Goal: Information Seeking & Learning: Learn about a topic

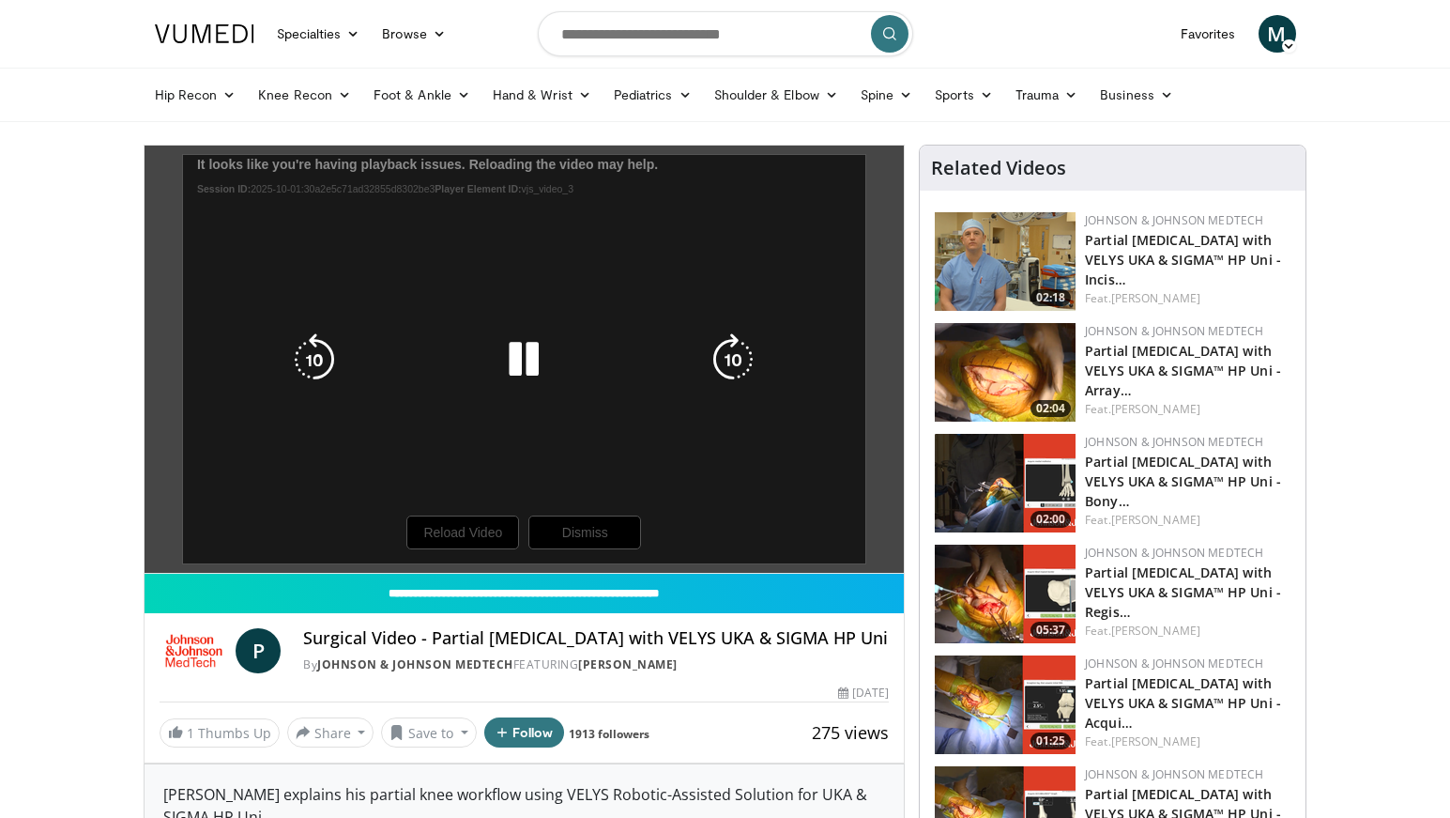
click at [701, 387] on div "10 seconds Tap to unmute" at bounding box center [525, 359] width 760 height 427
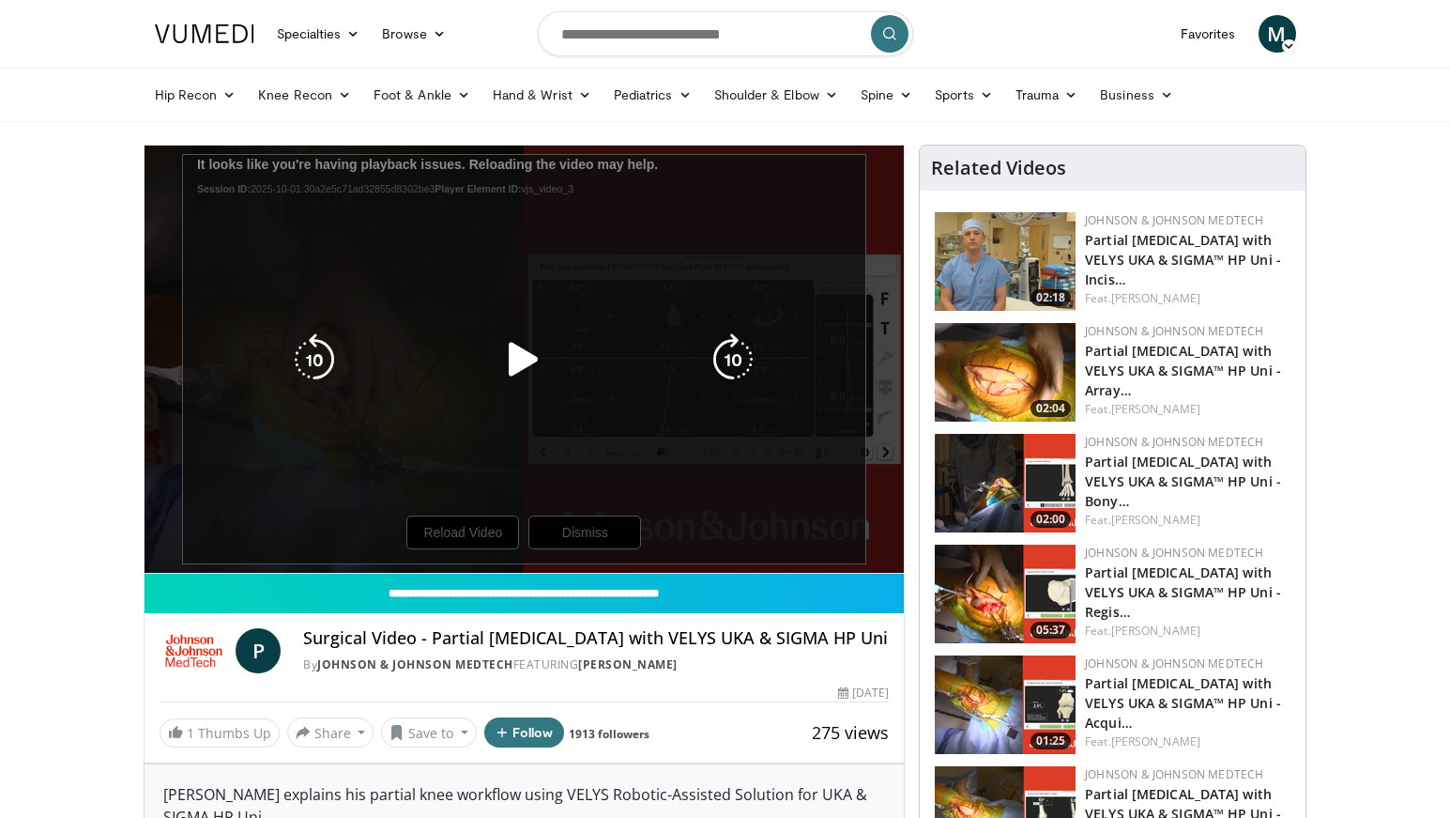
click at [473, 524] on div "10 seconds Tap to unmute" at bounding box center [525, 359] width 760 height 427
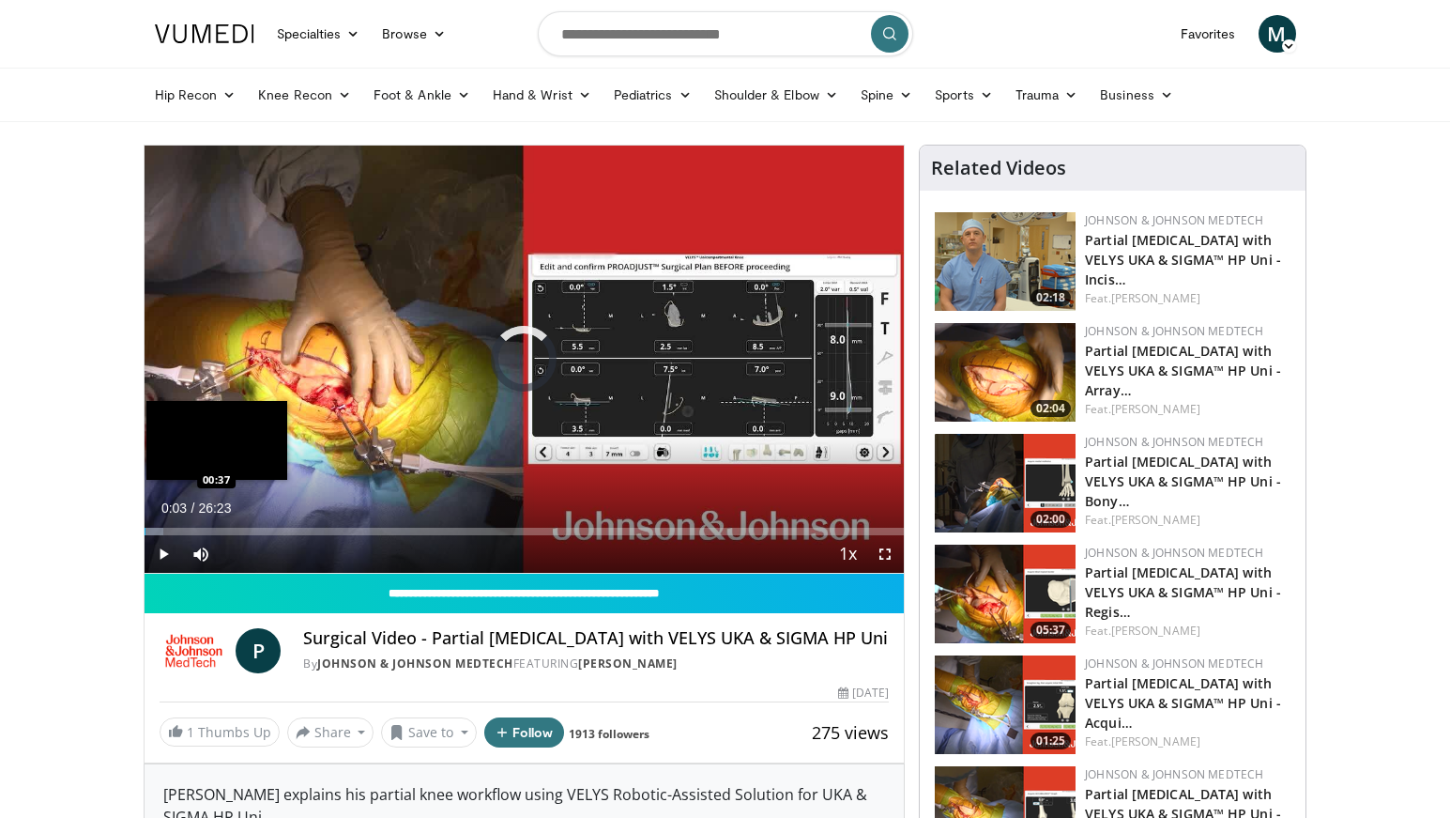
click at [161, 529] on div "Loaded : 2.50% 00:37 00:37" at bounding box center [525, 532] width 760 height 8
click at [181, 531] on div "Progress Bar" at bounding box center [180, 532] width 24 height 8
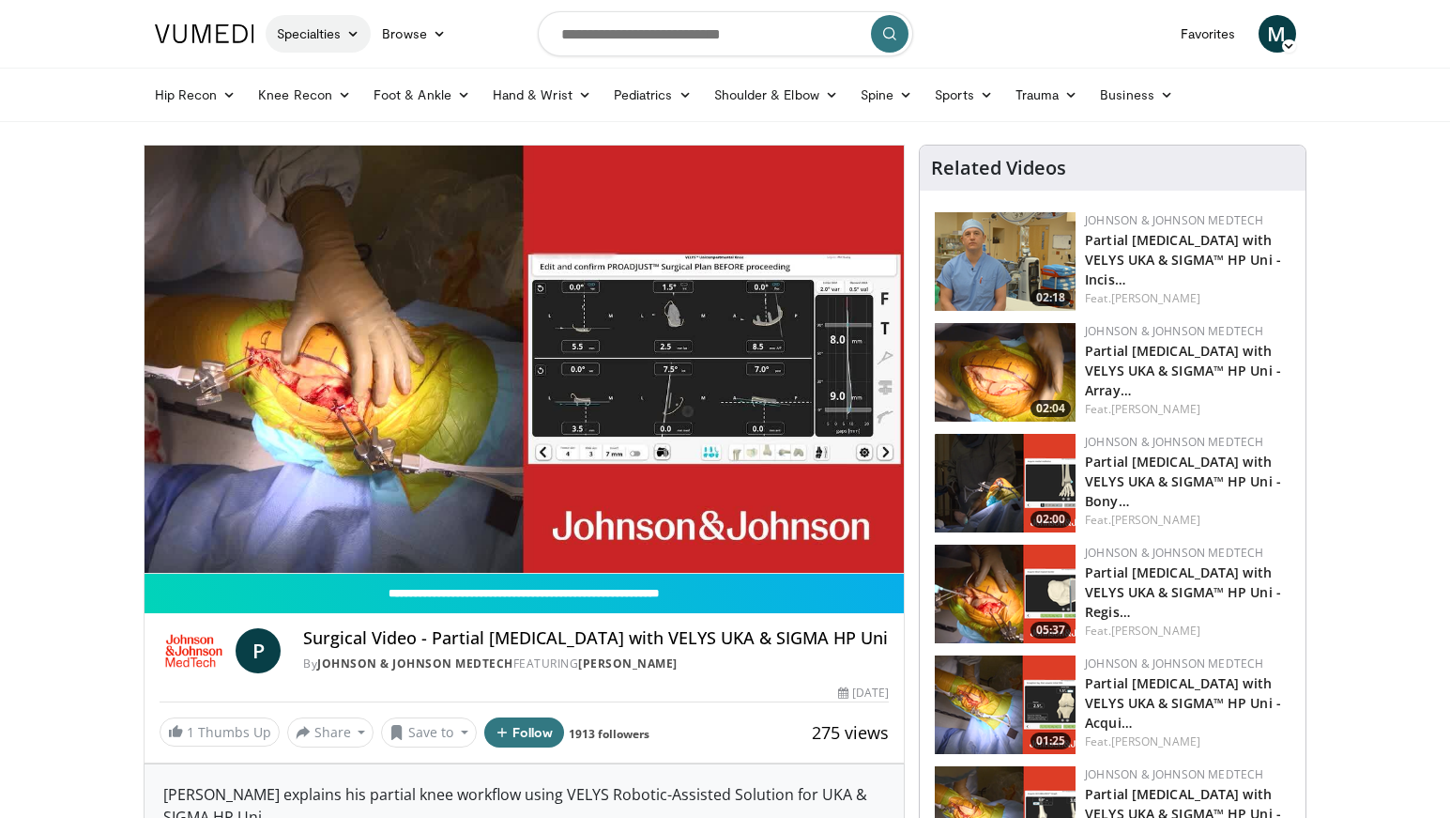
click at [349, 37] on icon at bounding box center [352, 33] width 13 height 13
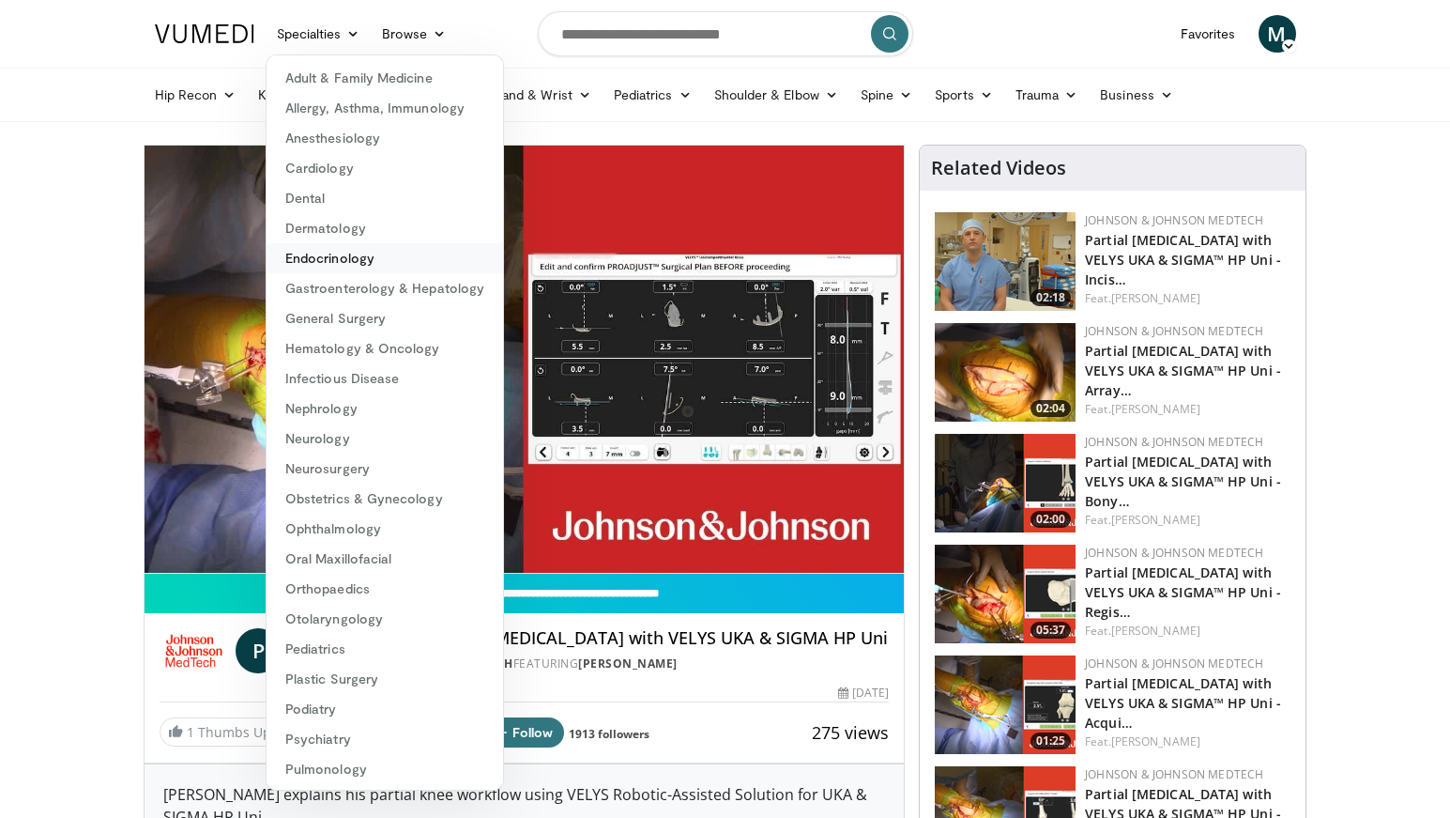
click at [343, 259] on link "Endocrinology" at bounding box center [385, 258] width 237 height 30
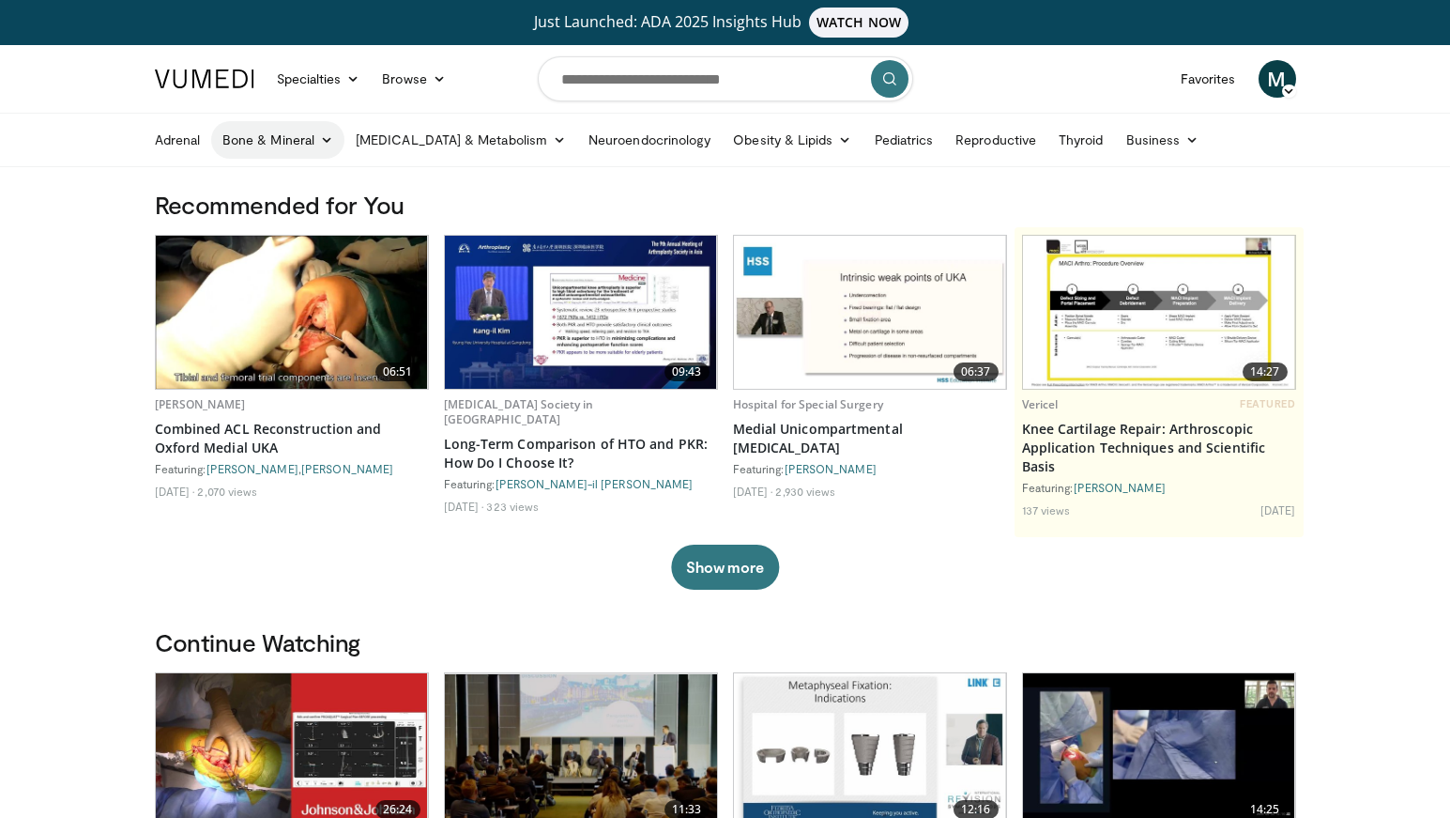
click at [304, 133] on link "Bone & Mineral" at bounding box center [277, 140] width 133 height 38
click at [314, 179] on link "[MEDICAL_DATA]" at bounding box center [323, 184] width 223 height 30
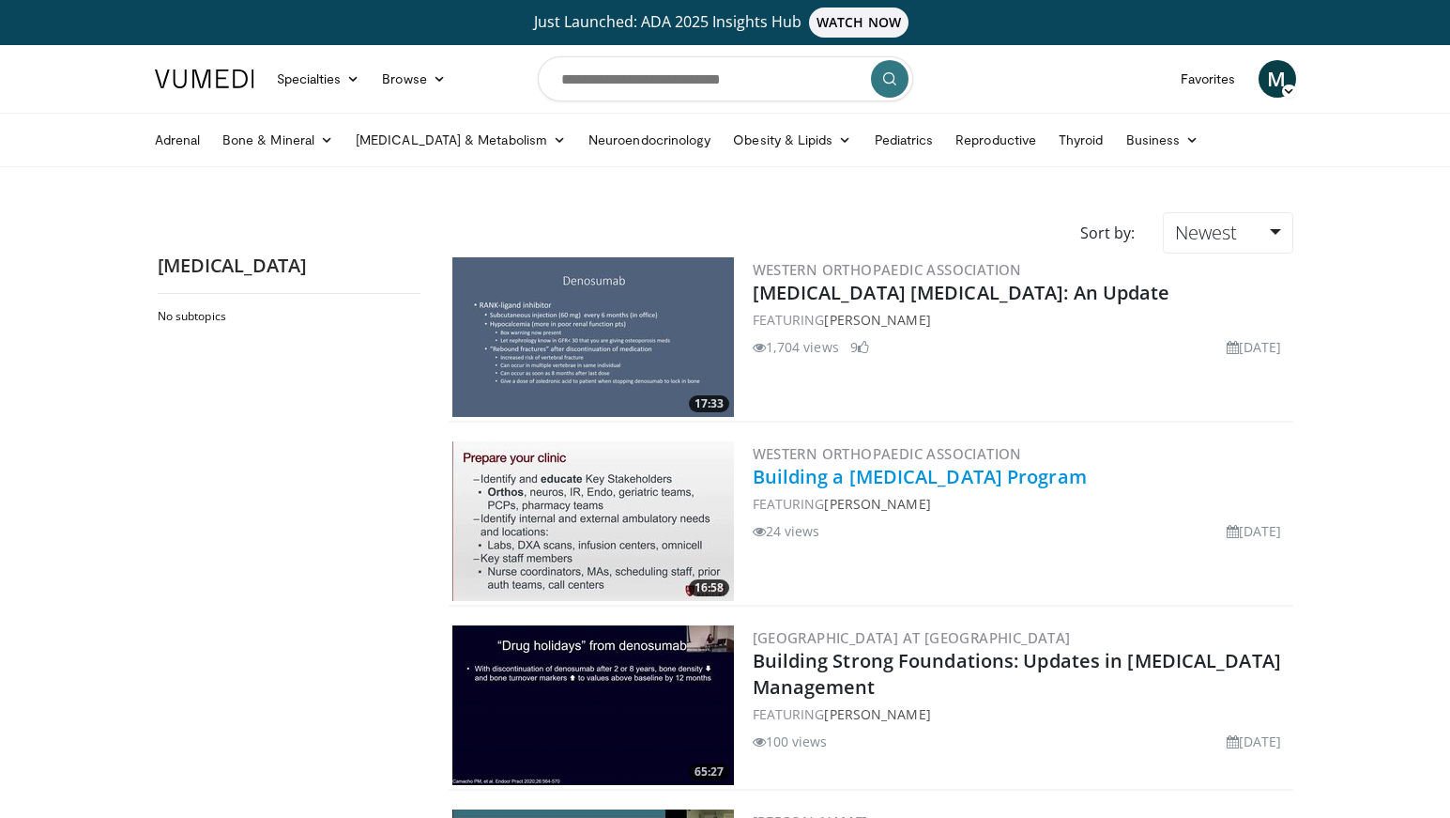
click at [919, 474] on link "Building a [MEDICAL_DATA] Program" at bounding box center [920, 476] width 334 height 25
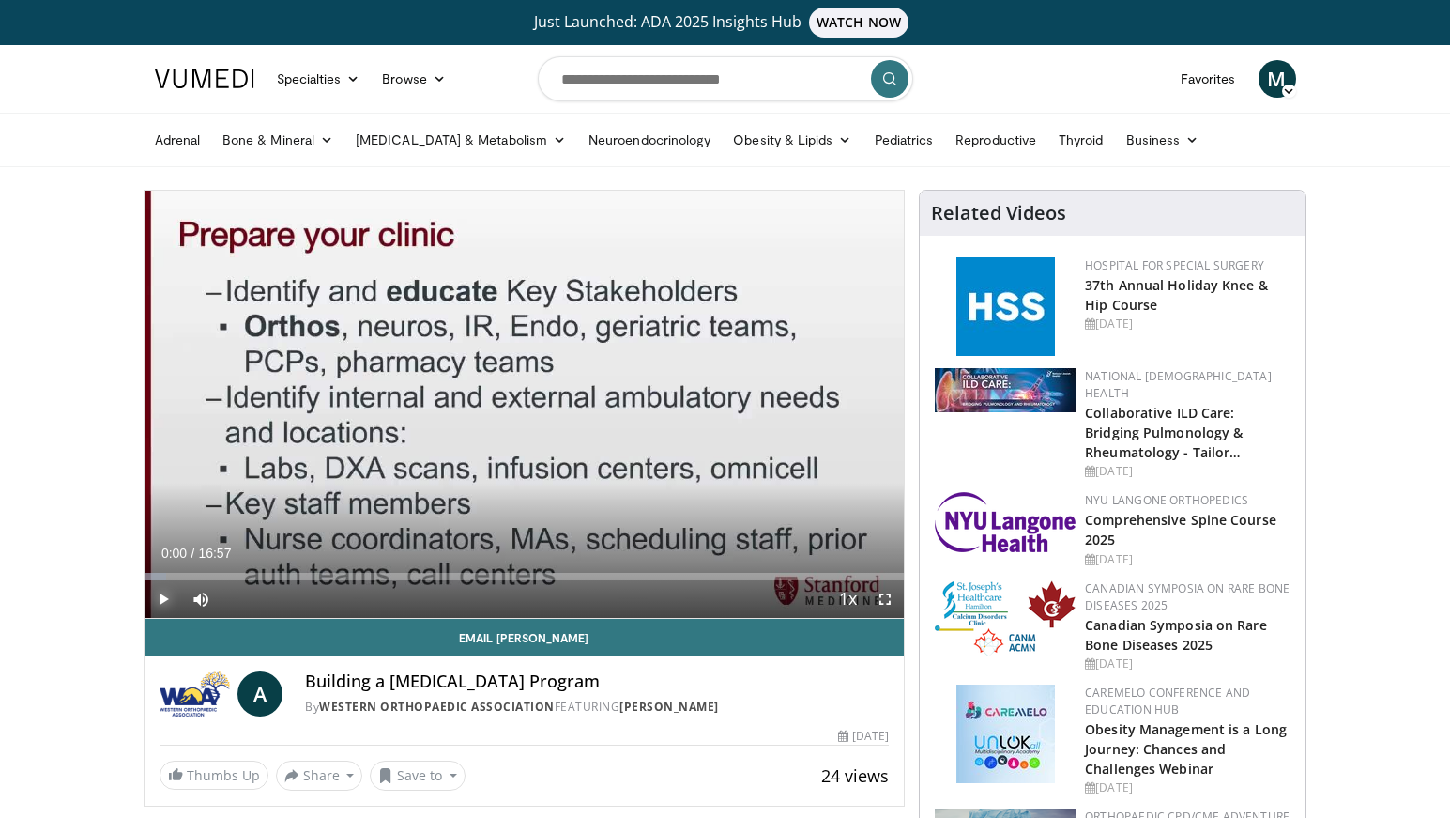
click at [154, 596] on span "Video Player" at bounding box center [164, 599] width 38 height 38
click at [886, 605] on span "Video Player" at bounding box center [885, 599] width 38 height 38
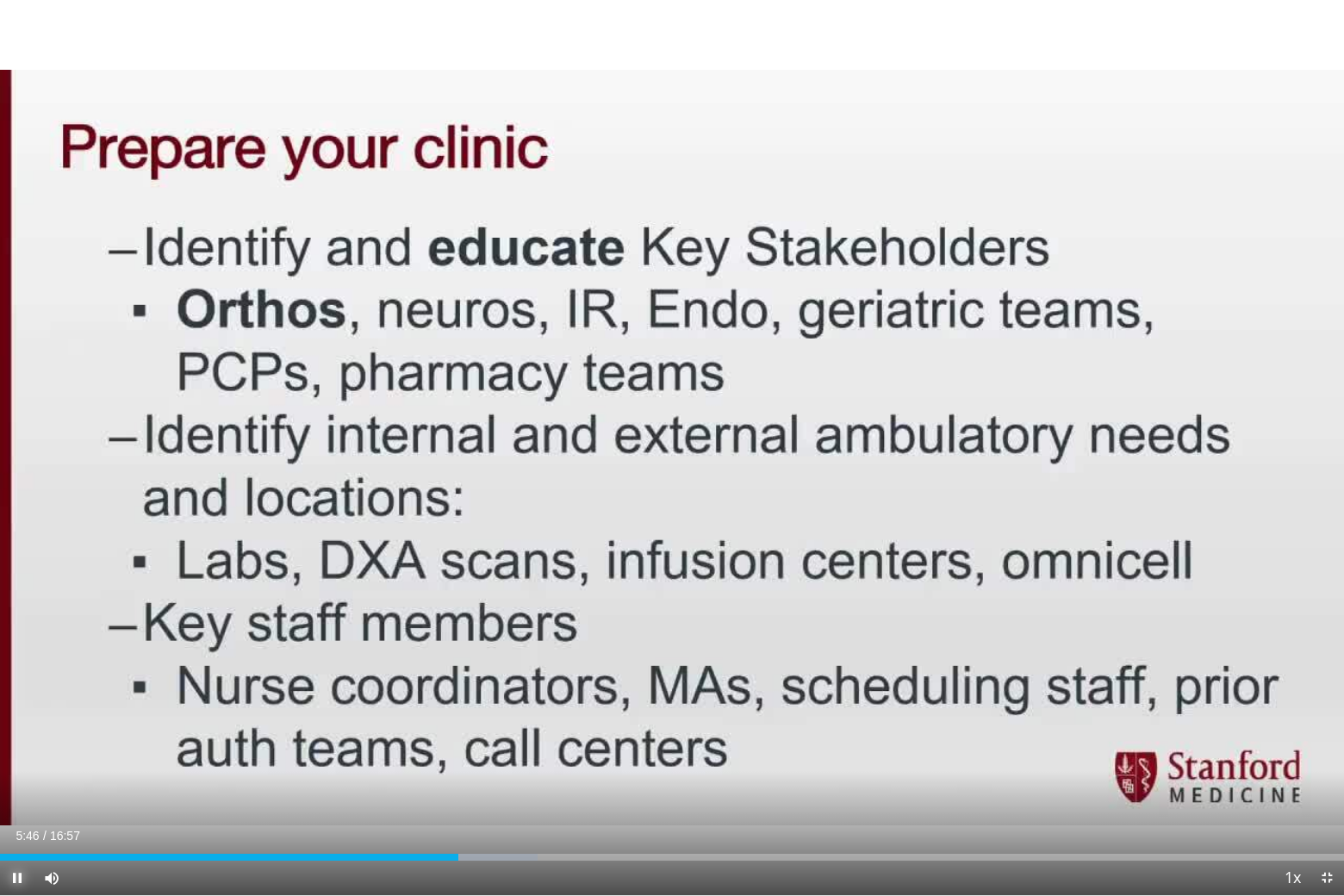
click at [25, 750] on span "Video Player" at bounding box center [17, 879] width 35 height 35
